Goal: Transaction & Acquisition: Purchase product/service

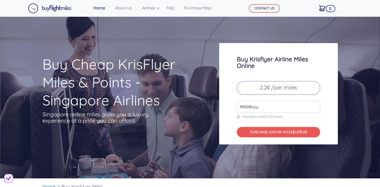
click at [285, 109] on input "49000" at bounding box center [278, 107] width 83 height 12
click at [291, 89] on p "2.2¢ /per miles" at bounding box center [278, 88] width 83 height 14
click at [271, 102] on input "49000" at bounding box center [278, 107] width 83 height 12
click at [274, 90] on p "2.2¢ /per miles" at bounding box center [278, 88] width 83 height 14
click at [274, 103] on input "49000" at bounding box center [278, 107] width 83 height 12
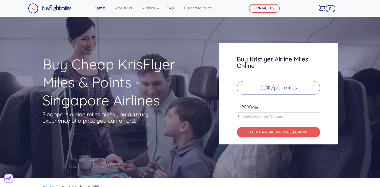
click at [303, 108] on input "49000" at bounding box center [278, 107] width 83 height 12
drag, startPoint x: 282, startPoint y: 110, endPoint x: 201, endPoint y: 110, distance: 80.9
click at [201, 110] on div "Buy Cheap KrisFlyer Miles & Points - Singapore Airlines Singapore airline miles…" at bounding box center [190, 93] width 303 height 101
click at [332, 119] on div "Buy Krisflyer Airline Miles Online 2.2¢ /per miles 200 Mile transfers within 72…" at bounding box center [278, 93] width 119 height 101
click at [242, 107] on input "200" at bounding box center [278, 107] width 83 height 12
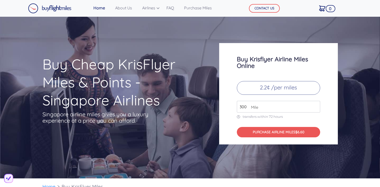
type input "300"
click at [335, 96] on div "Buy Krisflyer Airline Miles Online 2.2¢ /per miles 300 Mile transfers within 72…" at bounding box center [278, 93] width 119 height 101
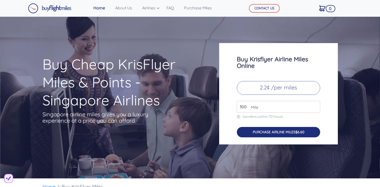
click at [273, 134] on button "PURCHASE AIRLINE MILES $6.60" at bounding box center [278, 132] width 83 height 10
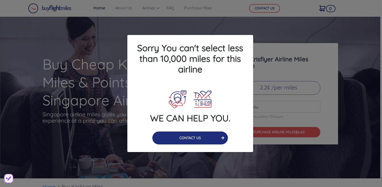
click at [203, 139] on button "CONTACT US" at bounding box center [190, 137] width 76 height 13
